Goal: Task Accomplishment & Management: Manage account settings

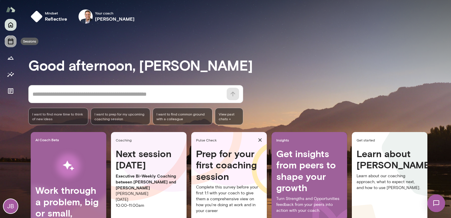
click at [11, 41] on icon "Sessions" at bounding box center [10, 41] width 7 height 7
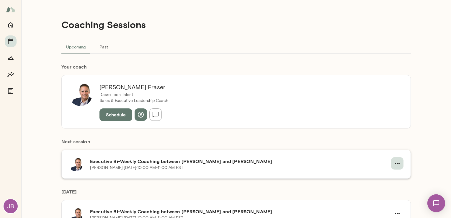
click at [395, 163] on icon "button" at bounding box center [397, 163] width 5 height 1
click at [381, 177] on span "Reschedule" at bounding box center [384, 176] width 25 height 7
